Goal: Information Seeking & Learning: Learn about a topic

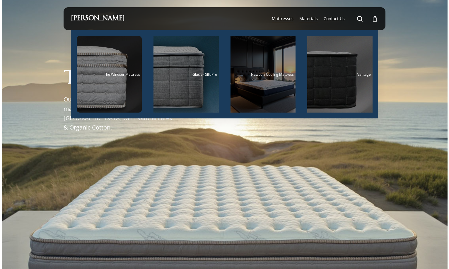
click at [315, 18] on span "Materials" at bounding box center [308, 19] width 18 height 6
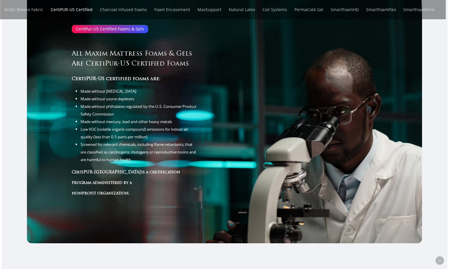
scroll to position [1236, 0]
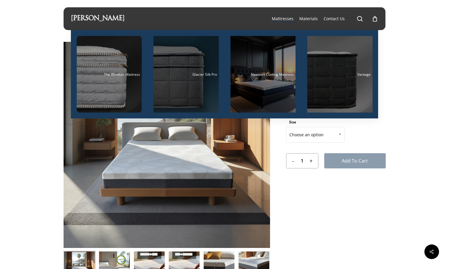
click at [201, 84] on div "Main Menu" at bounding box center [185, 74] width 65 height 77
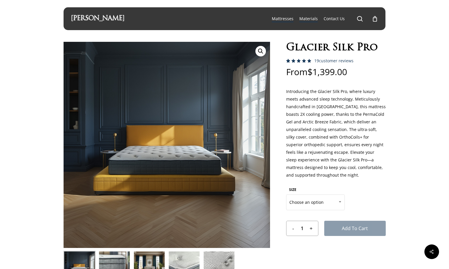
click at [306, 20] on span "Materials" at bounding box center [308, 19] width 18 height 6
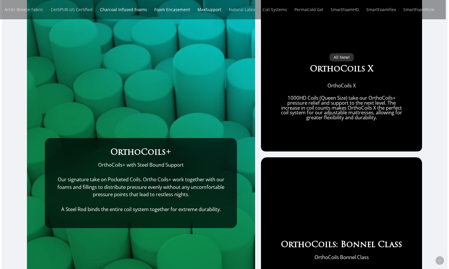
scroll to position [1778, 0]
